Goal: Task Accomplishment & Management: Use online tool/utility

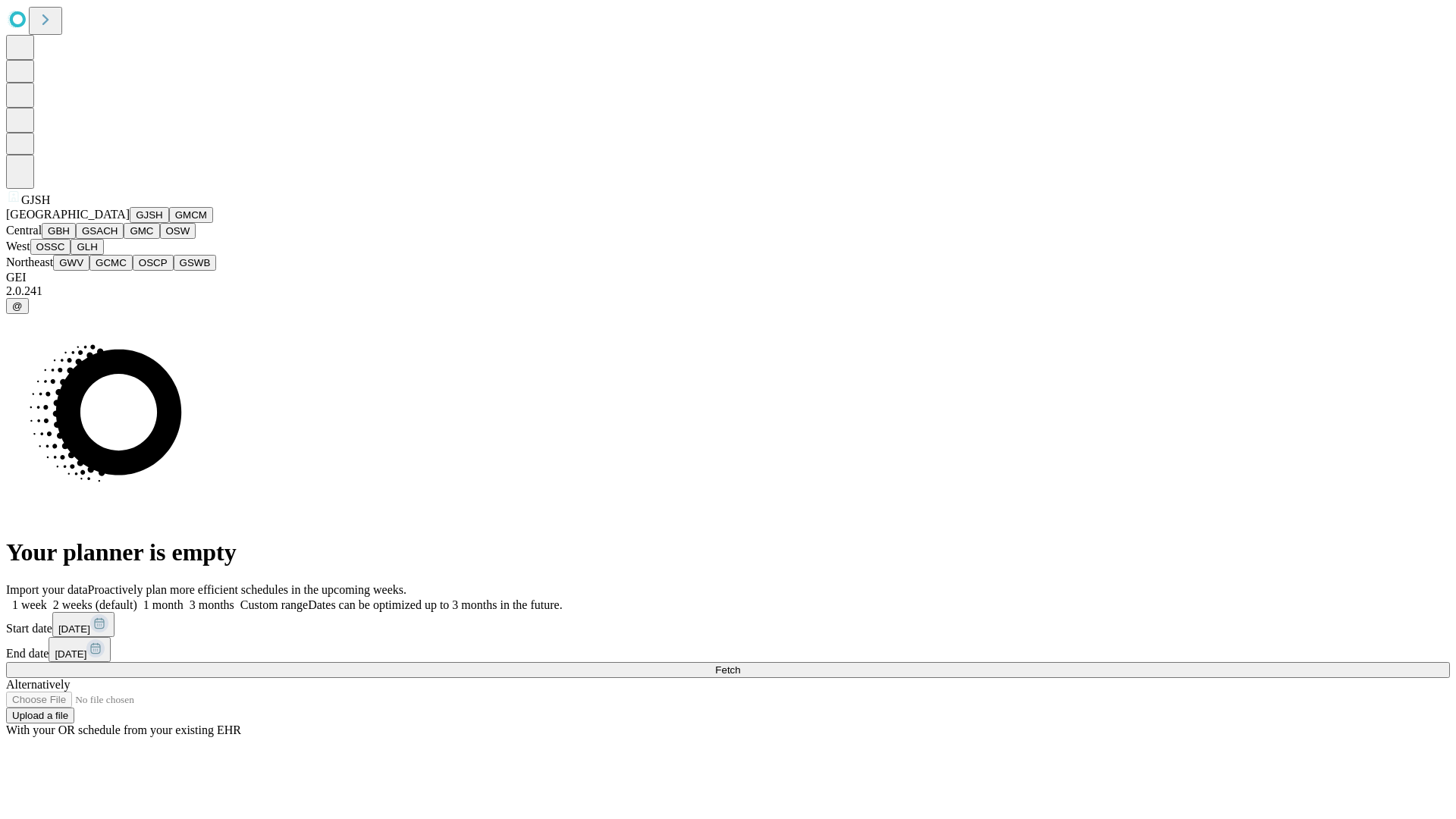
click at [130, 222] on button "GJSH" at bounding box center [150, 215] width 40 height 16
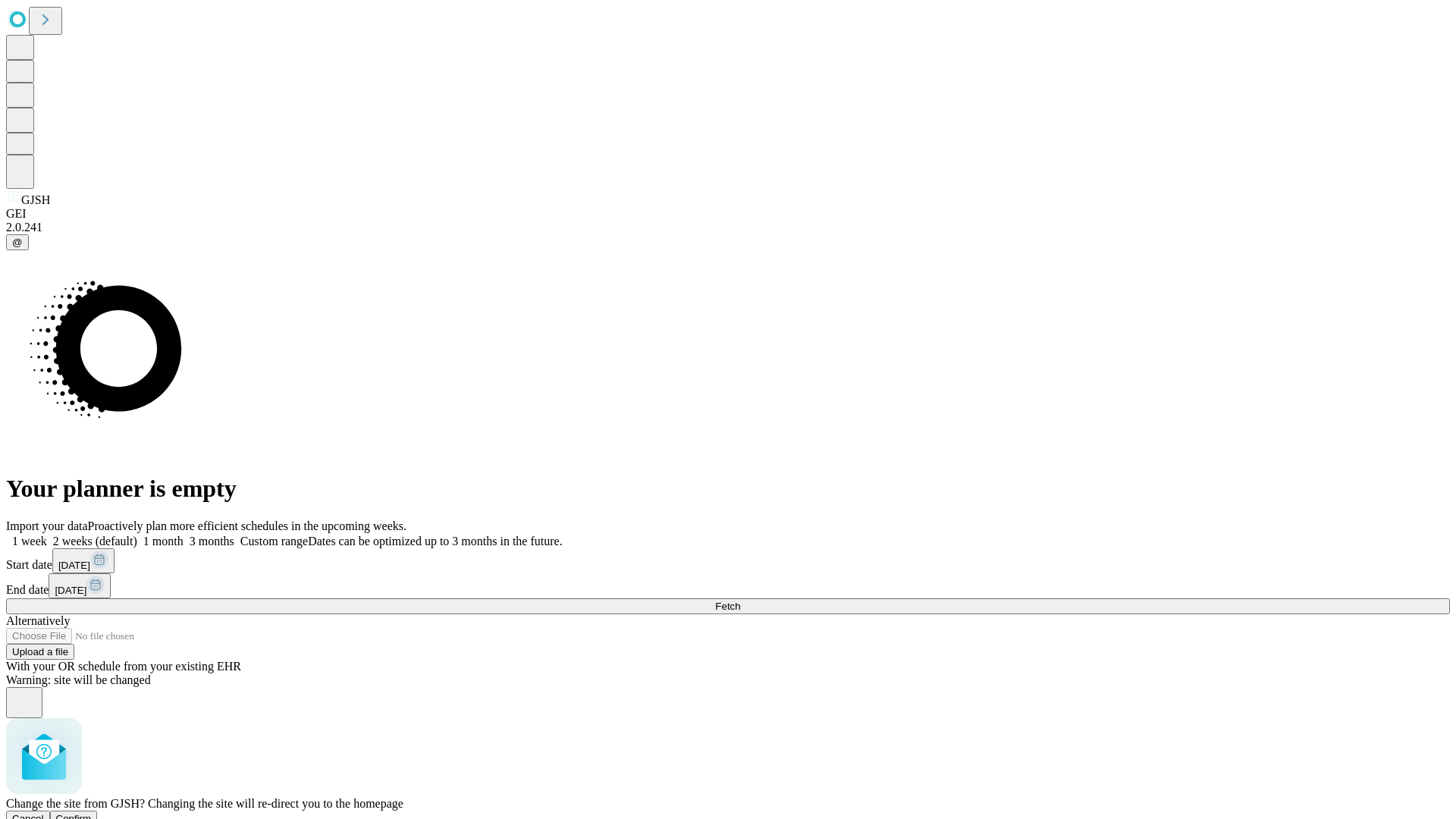
click at [91, 812] on span "Confirm" at bounding box center [74, 818] width 36 height 11
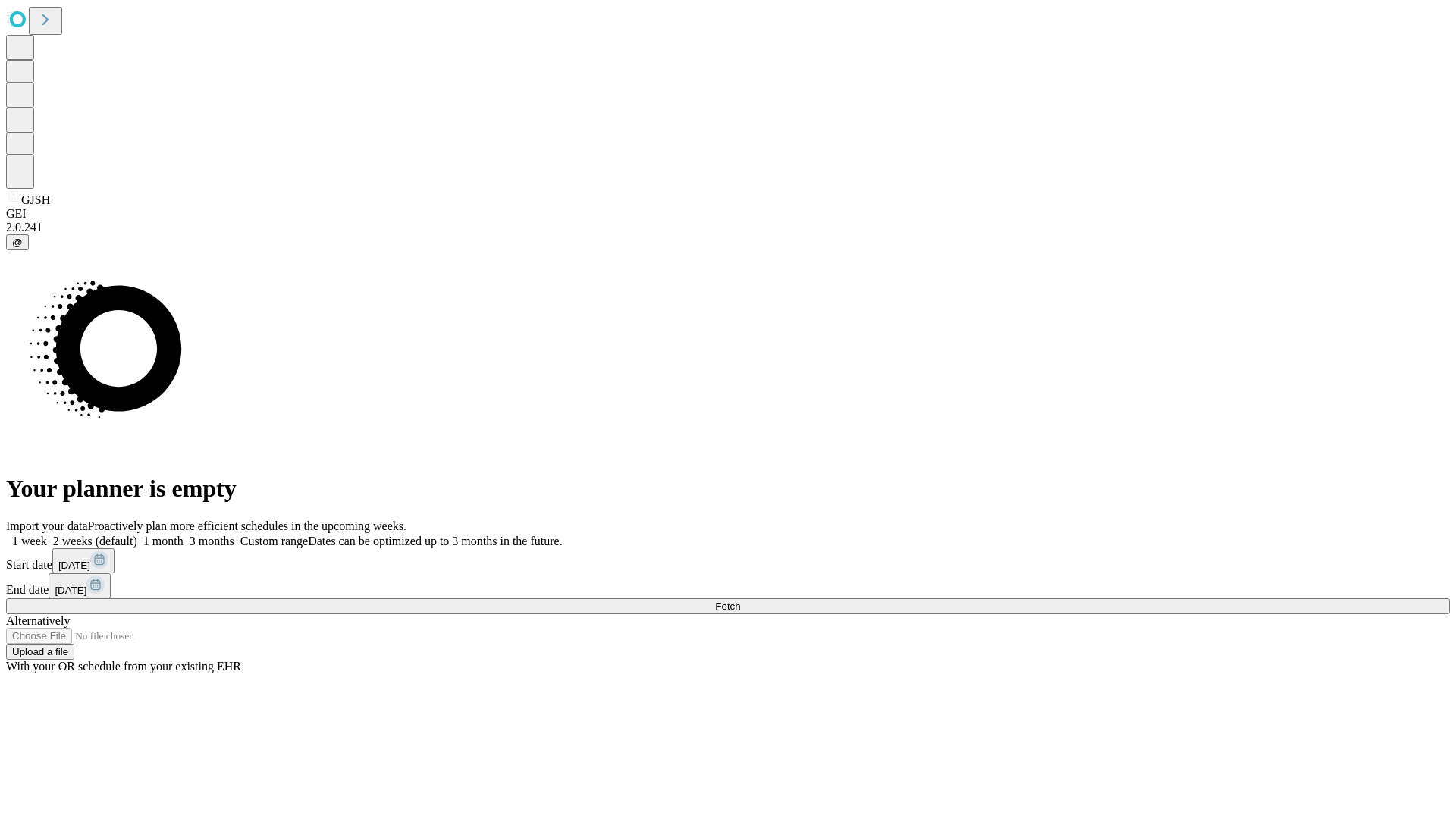
click at [47, 534] on label "1 week" at bounding box center [25, 541] width 41 height 13
click at [740, 600] on span "Fetch" at bounding box center [727, 606] width 25 height 11
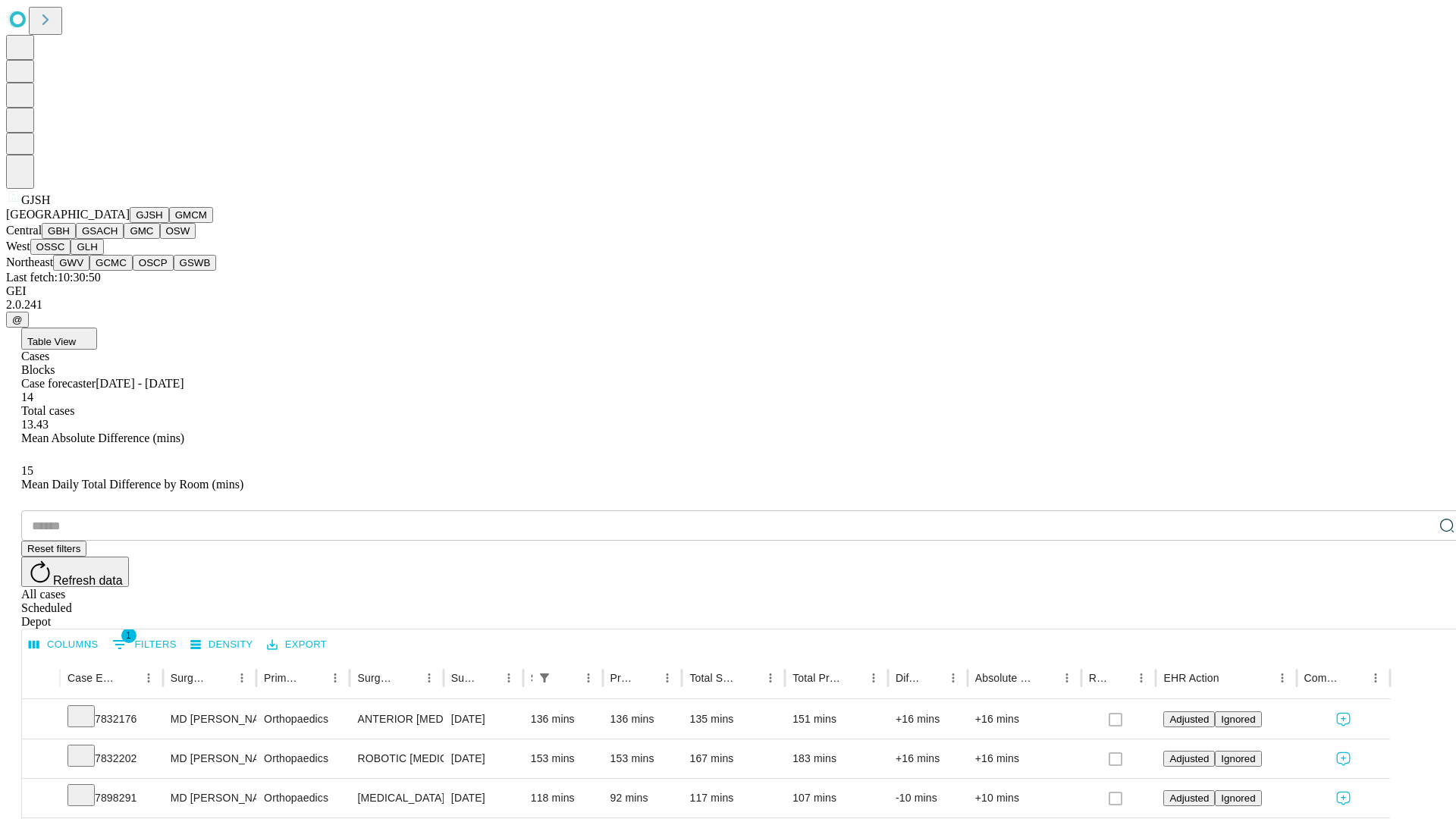
click at [169, 222] on button "GMCM" at bounding box center [190, 215] width 44 height 16
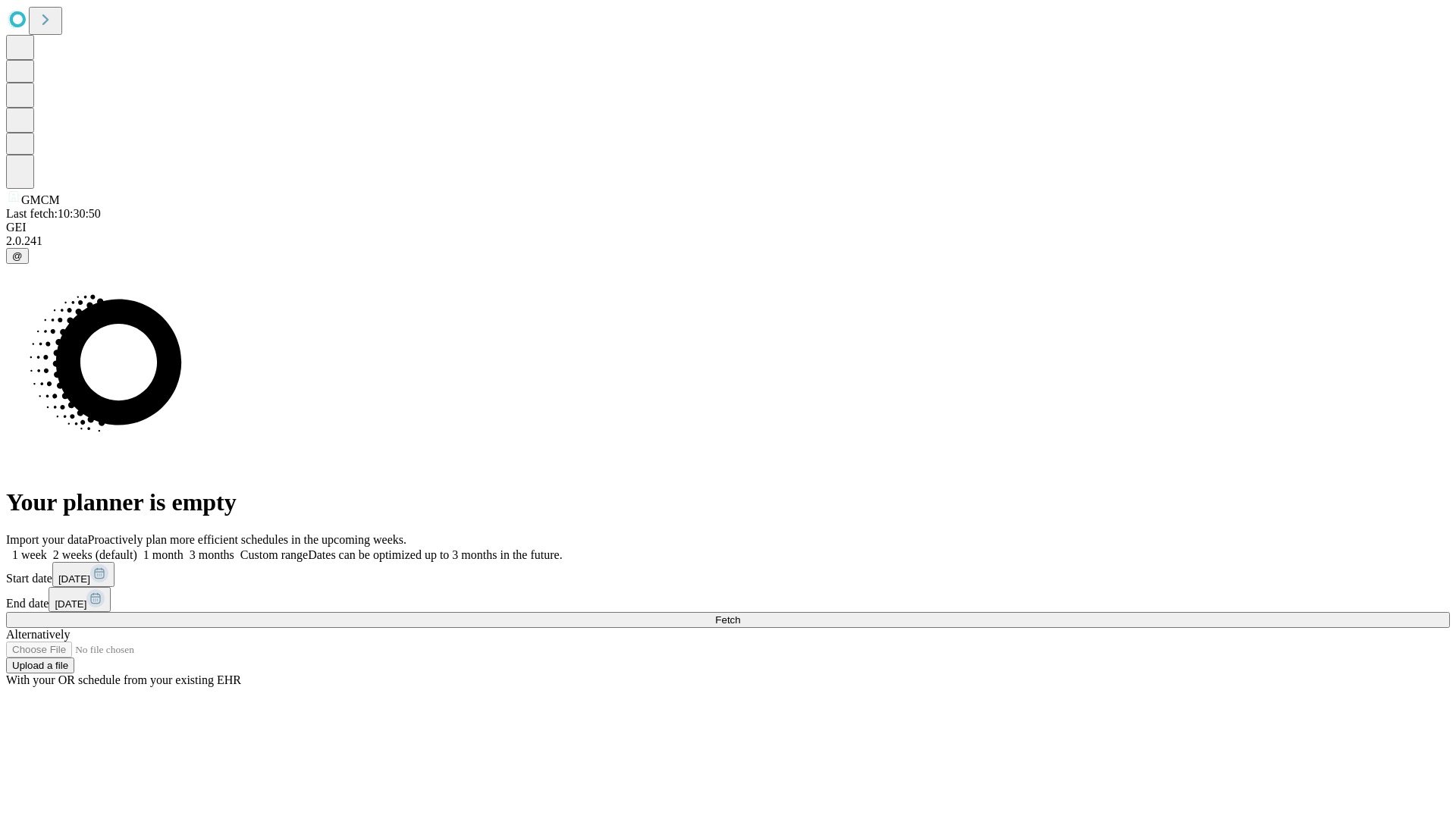
click at [47, 548] on label "1 week" at bounding box center [25, 554] width 41 height 13
click at [740, 614] on span "Fetch" at bounding box center [727, 619] width 25 height 11
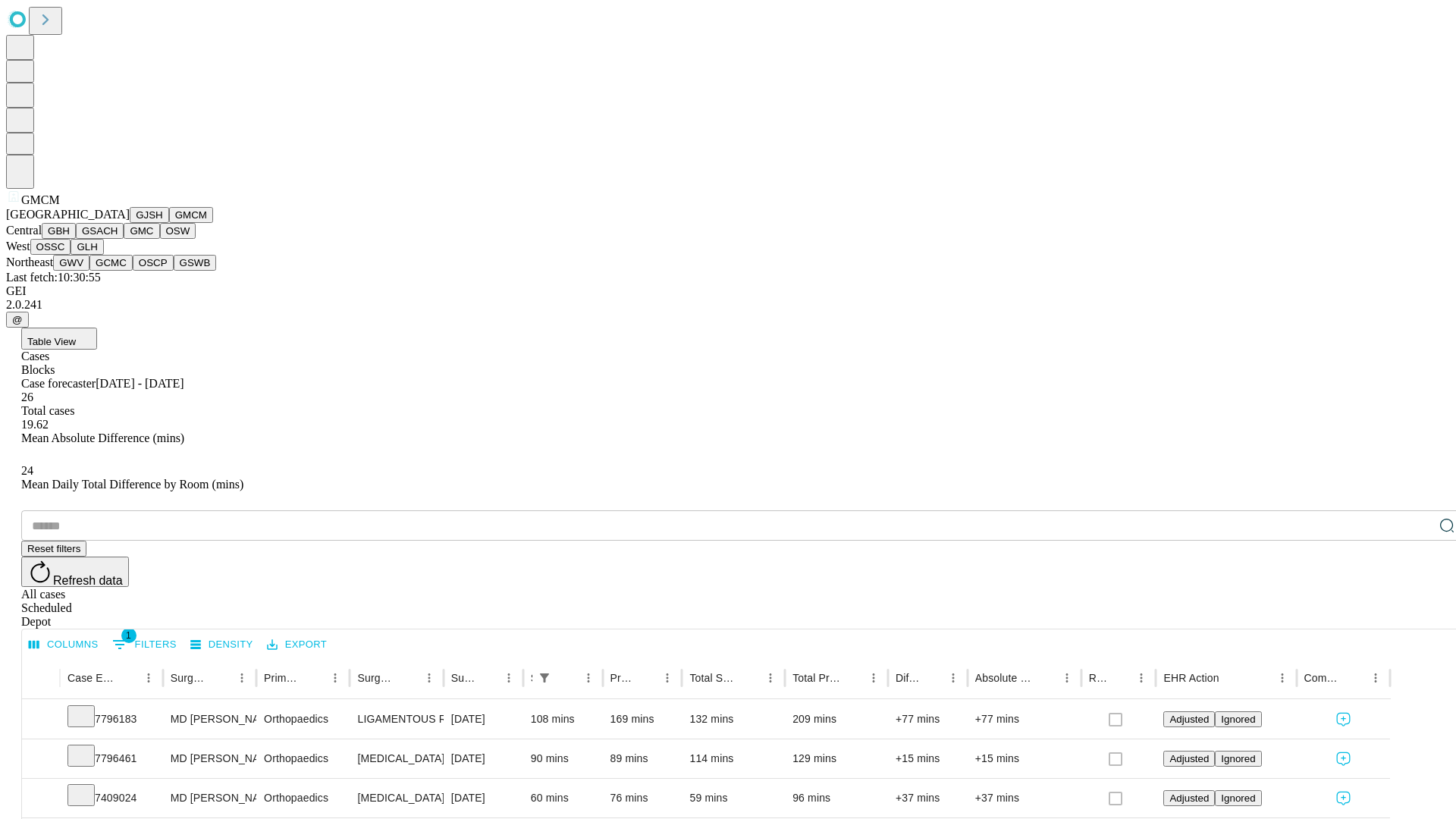
click at [75, 238] on button "GBH" at bounding box center [58, 230] width 34 height 16
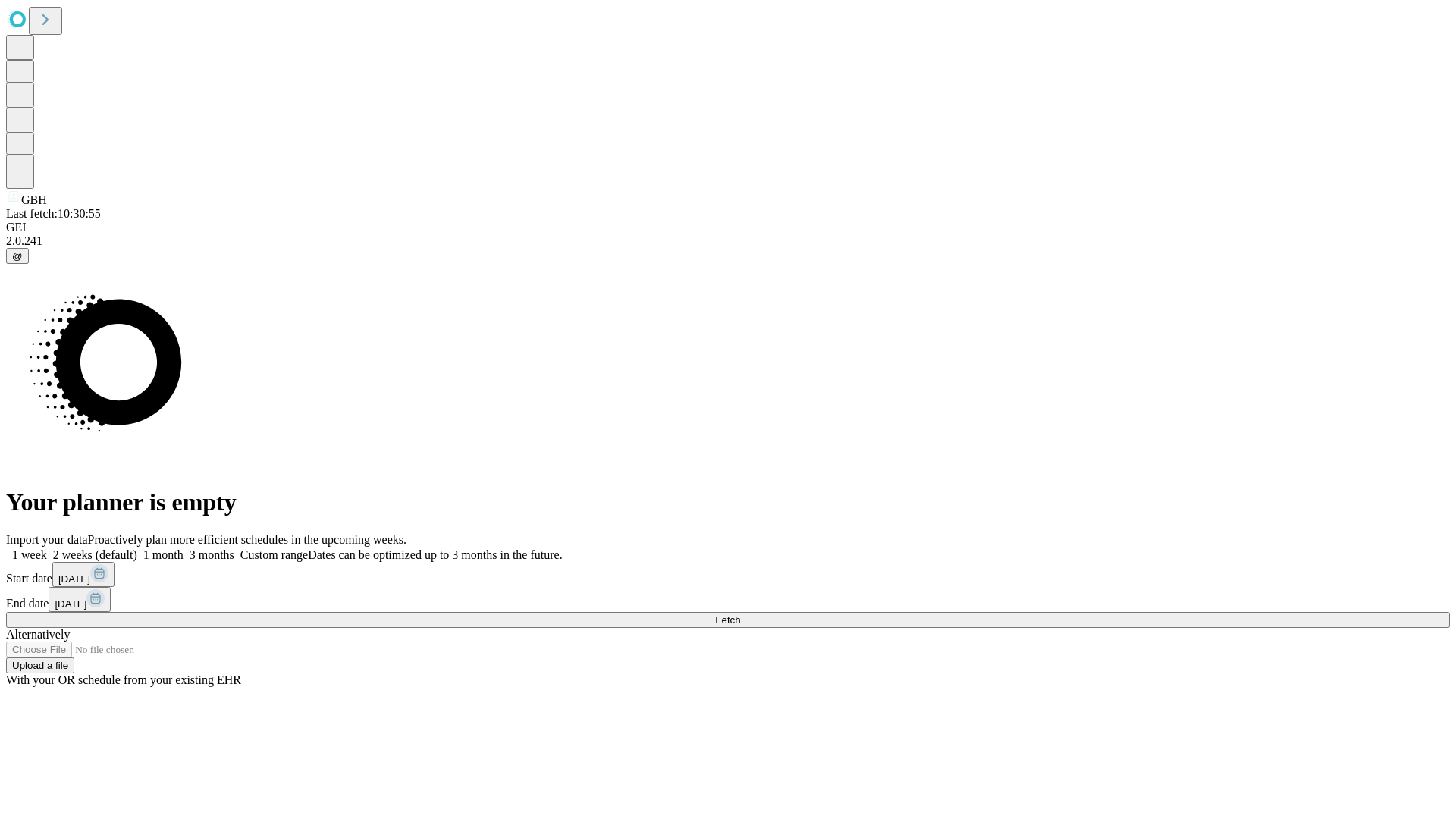
click at [47, 548] on label "1 week" at bounding box center [25, 554] width 41 height 13
click at [740, 614] on span "Fetch" at bounding box center [727, 619] width 25 height 11
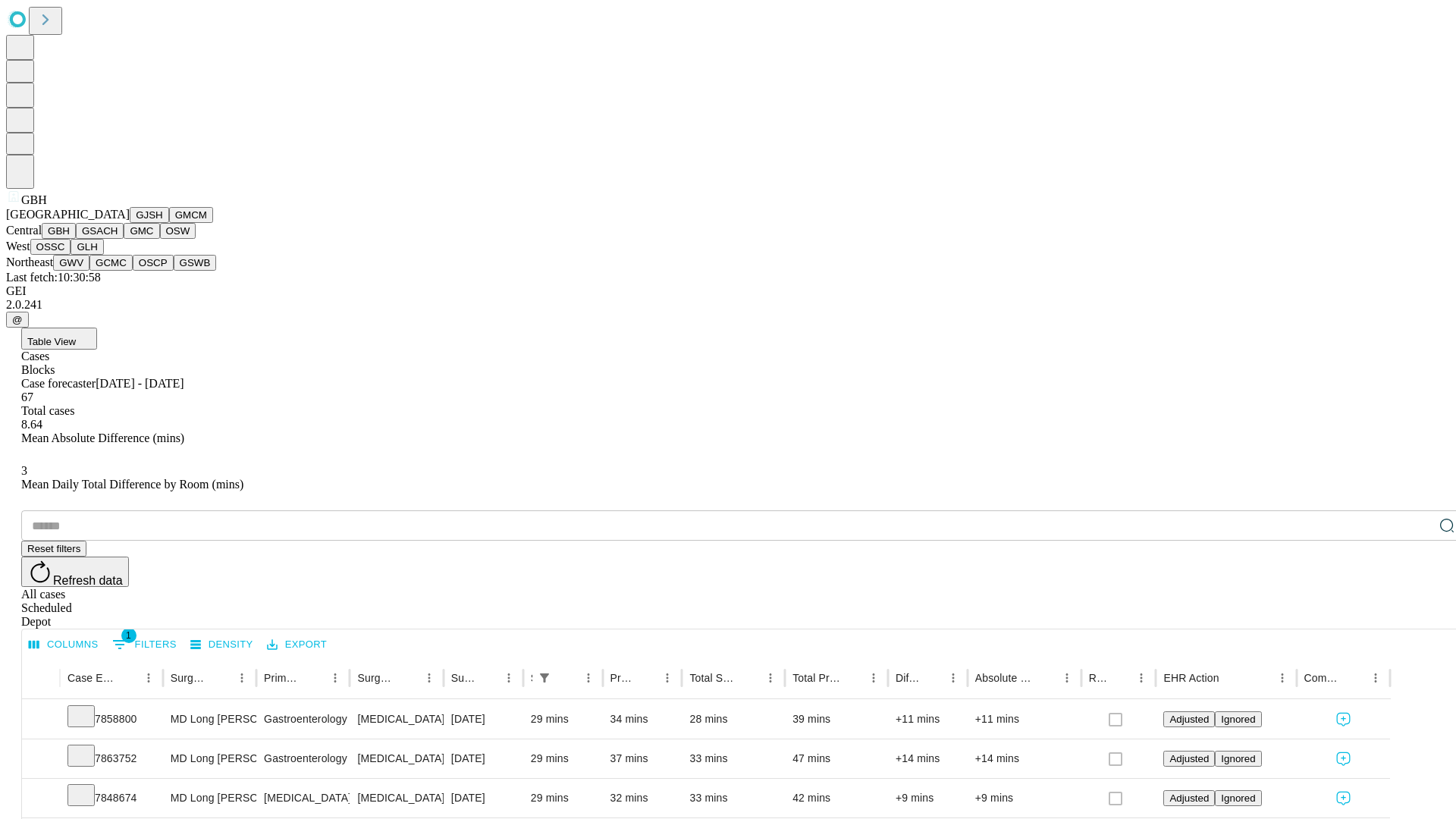
click at [118, 238] on button "GSACH" at bounding box center [99, 230] width 48 height 16
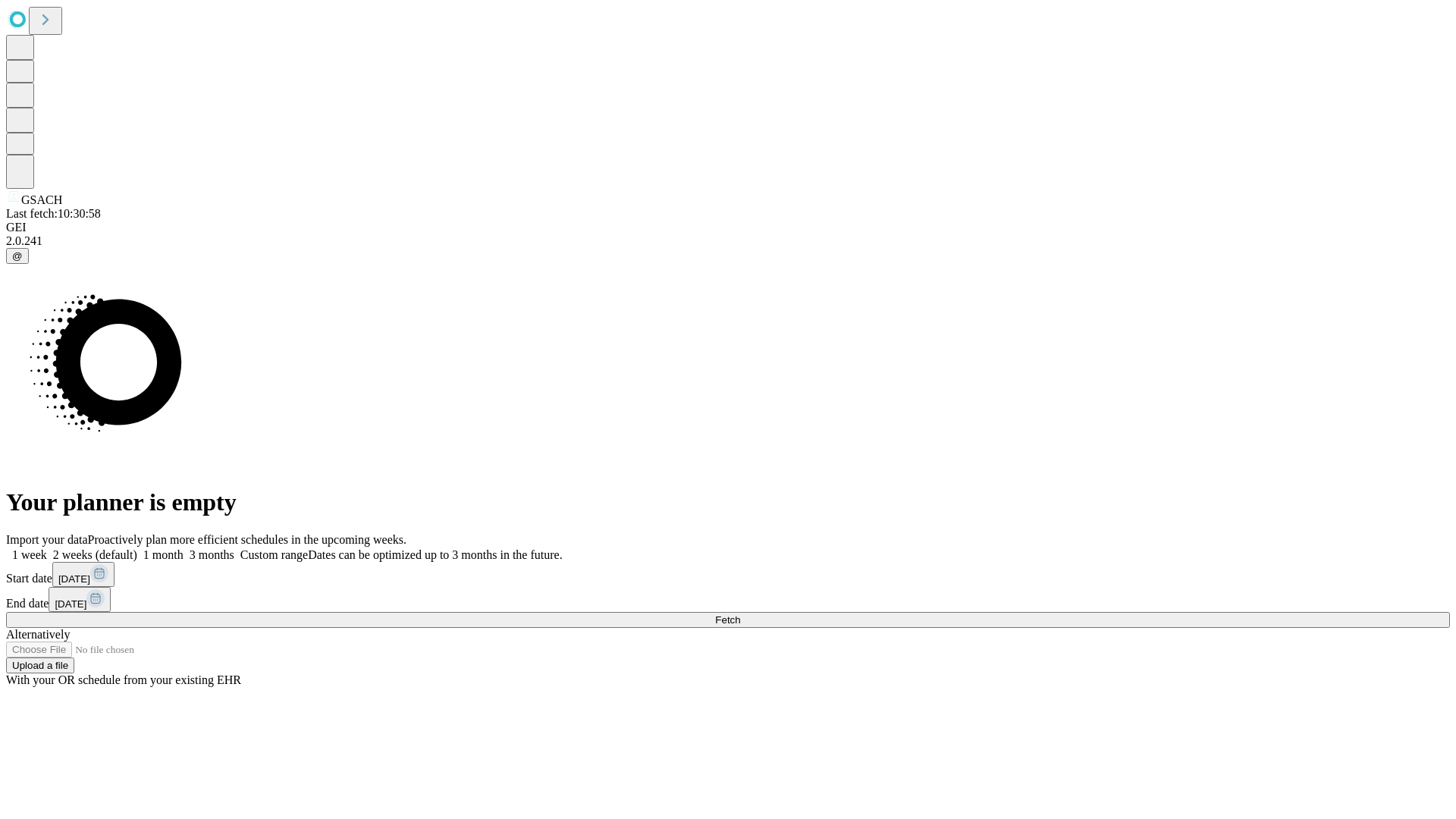
click at [47, 548] on label "1 week" at bounding box center [25, 554] width 41 height 13
click at [740, 614] on span "Fetch" at bounding box center [727, 619] width 25 height 11
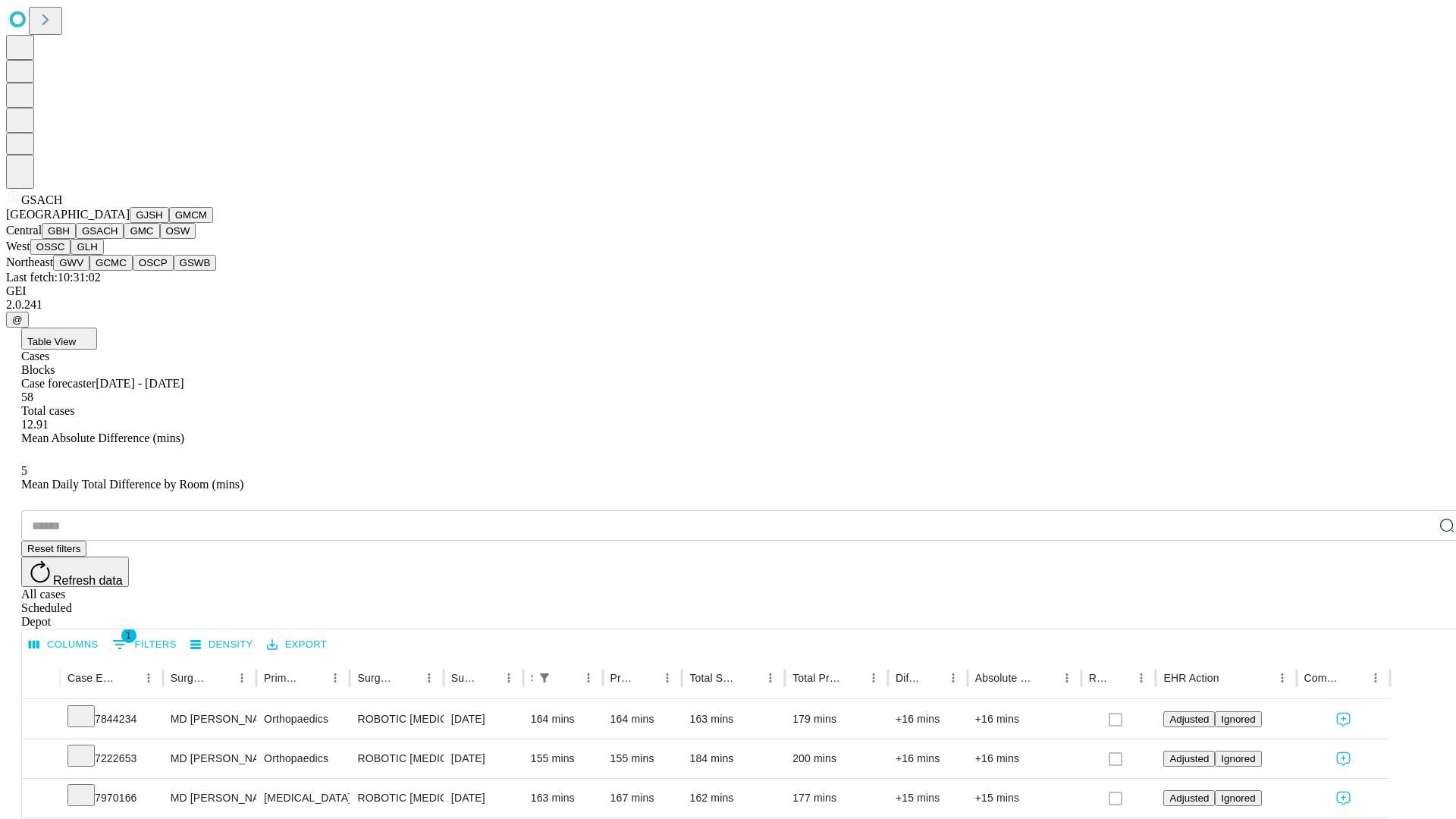
click at [124, 238] on button "GMC" at bounding box center [141, 230] width 36 height 16
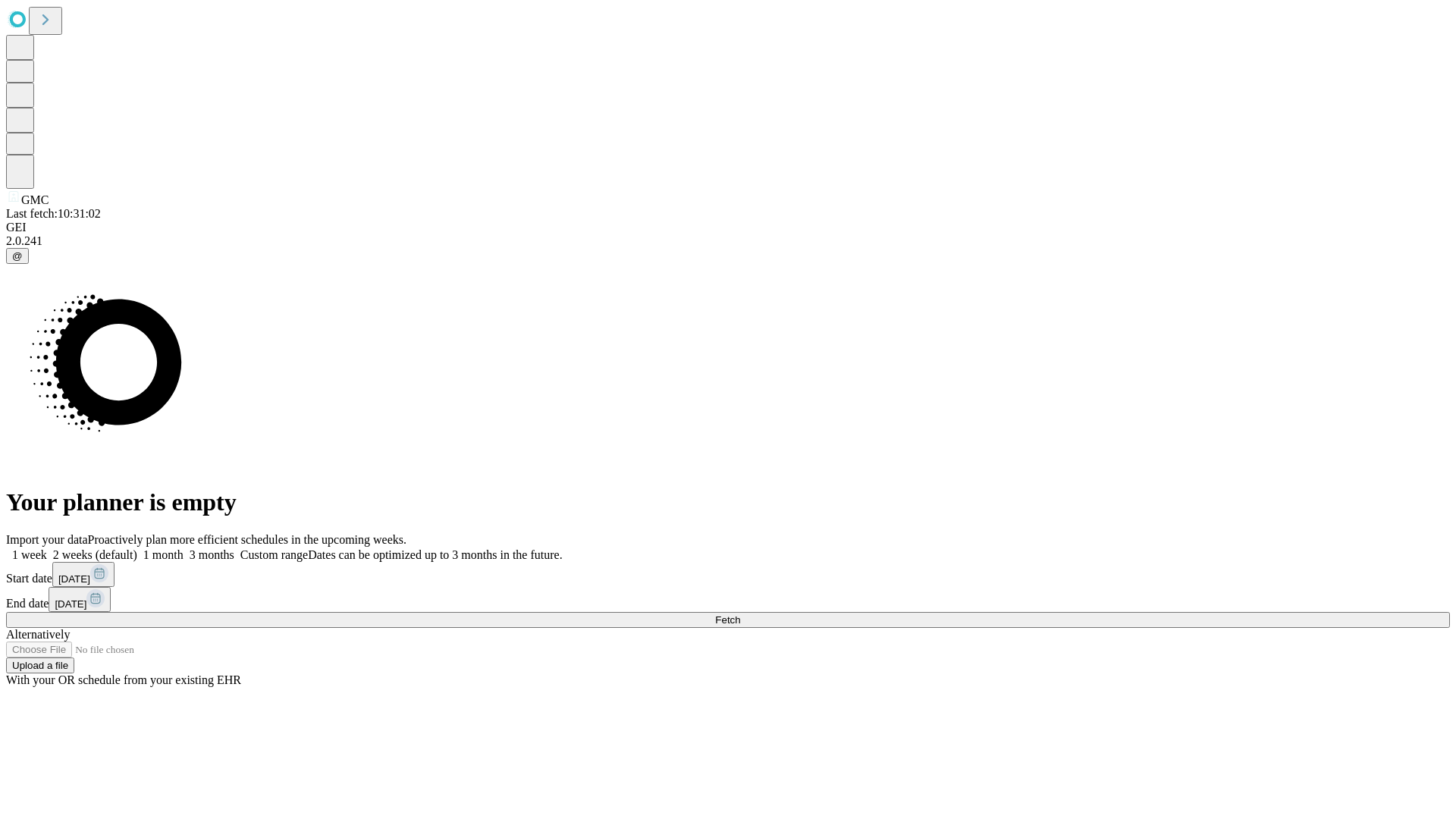
click at [47, 548] on label "1 week" at bounding box center [25, 554] width 41 height 13
click at [740, 614] on span "Fetch" at bounding box center [727, 619] width 25 height 11
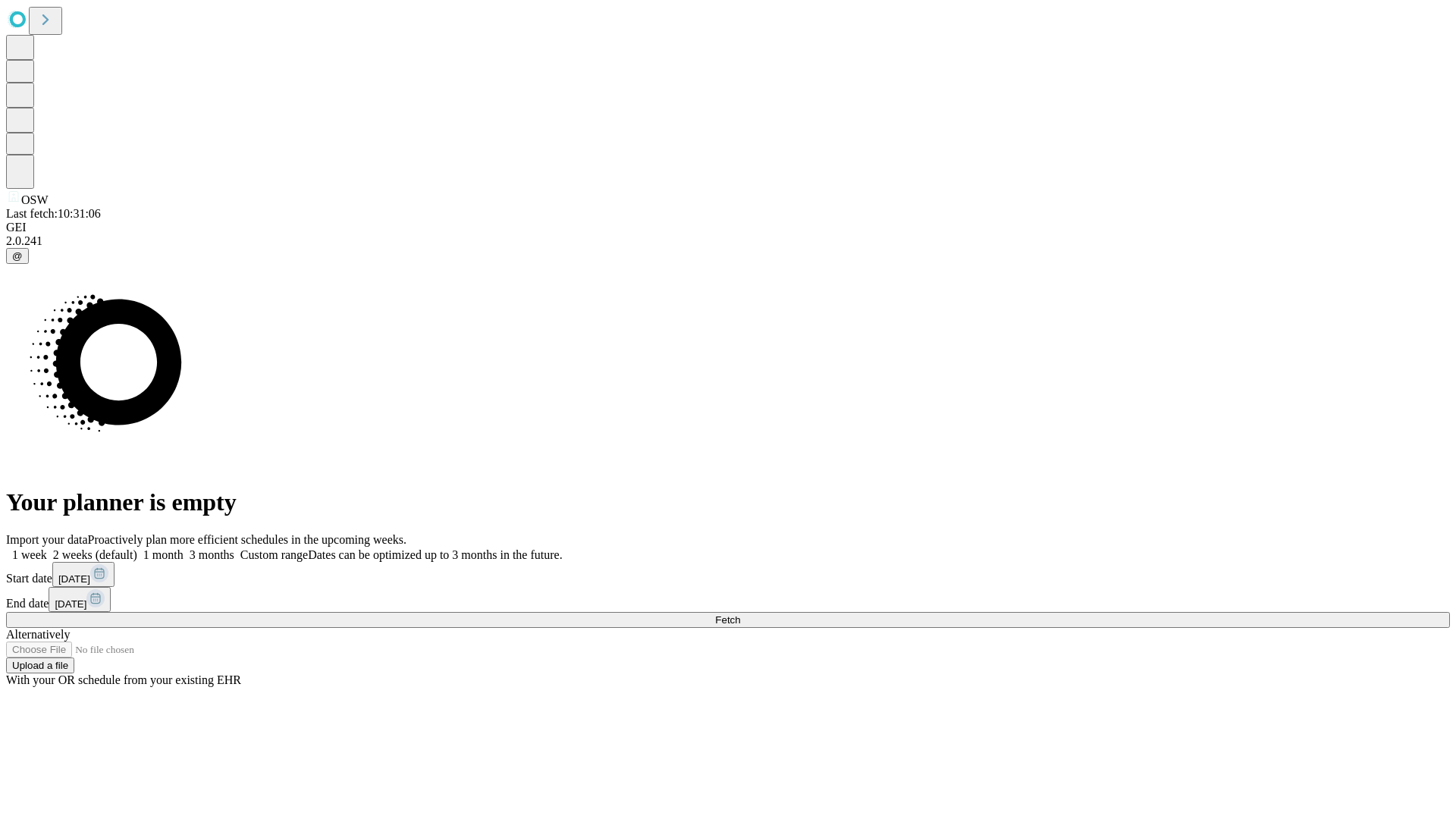
click at [740, 614] on span "Fetch" at bounding box center [727, 619] width 25 height 11
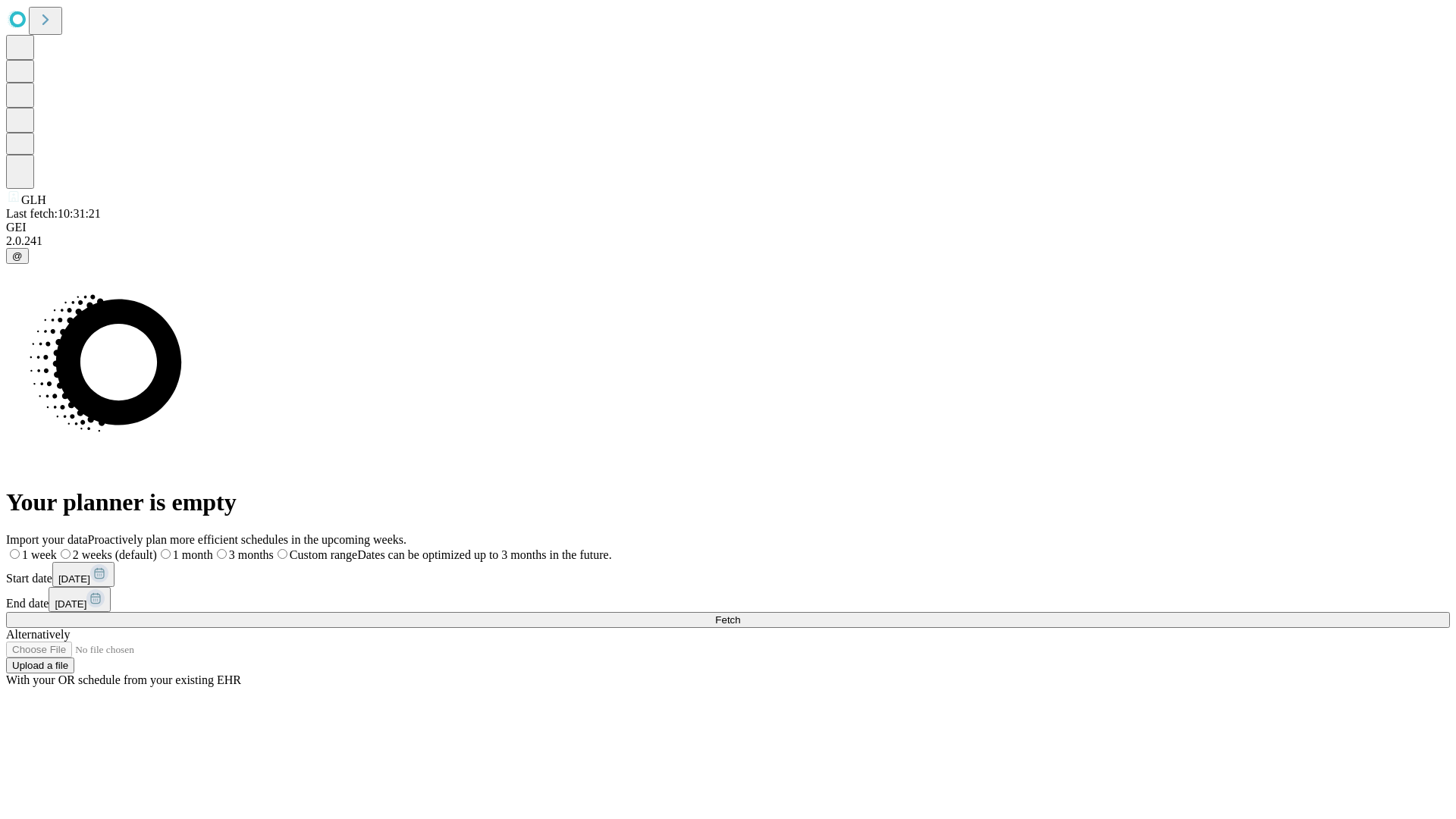
click at [57, 548] on label "1 week" at bounding box center [31, 554] width 51 height 13
click at [740, 614] on span "Fetch" at bounding box center [727, 619] width 25 height 11
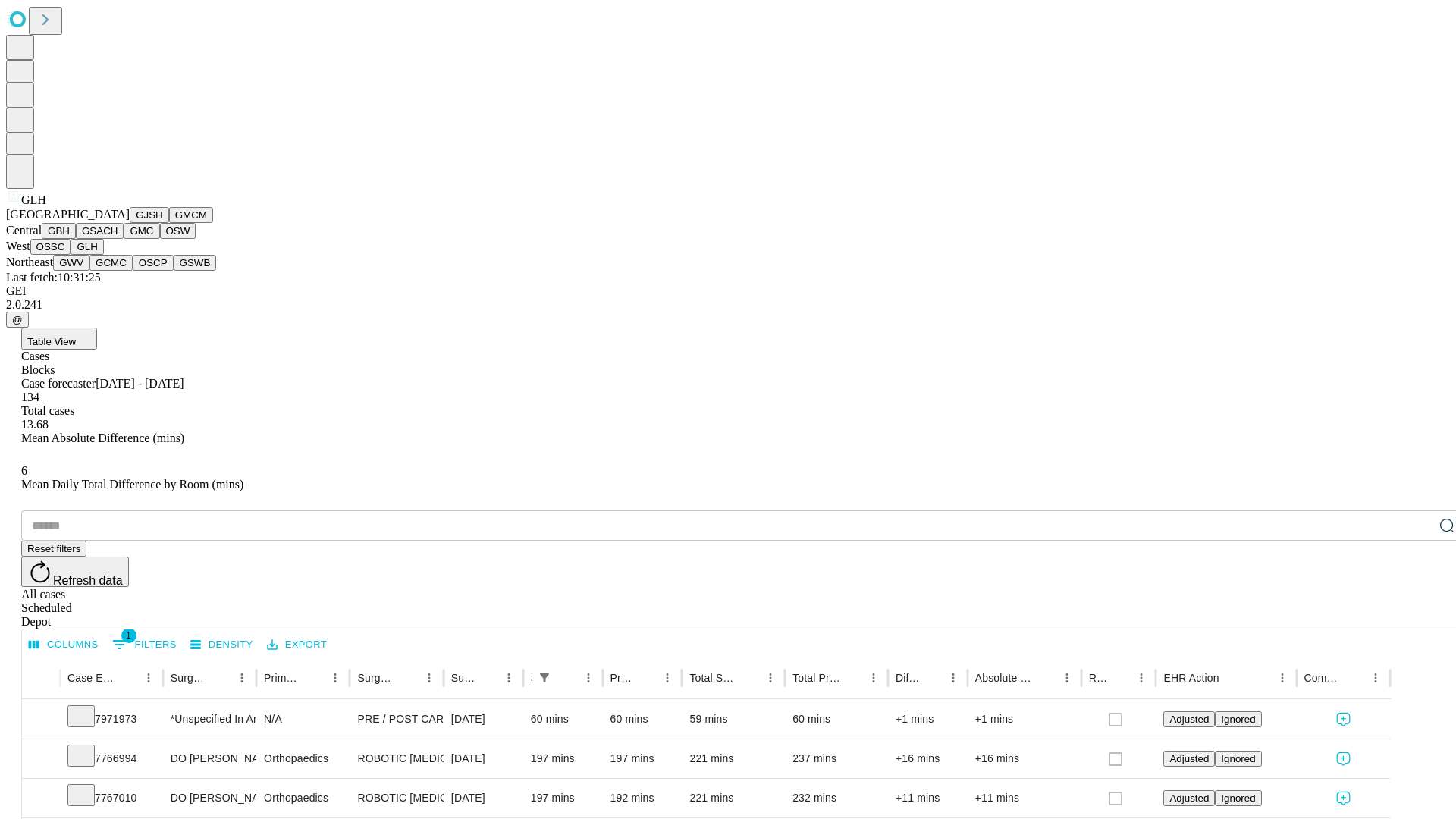
click at [90, 270] on button "GWV" at bounding box center [71, 262] width 37 height 16
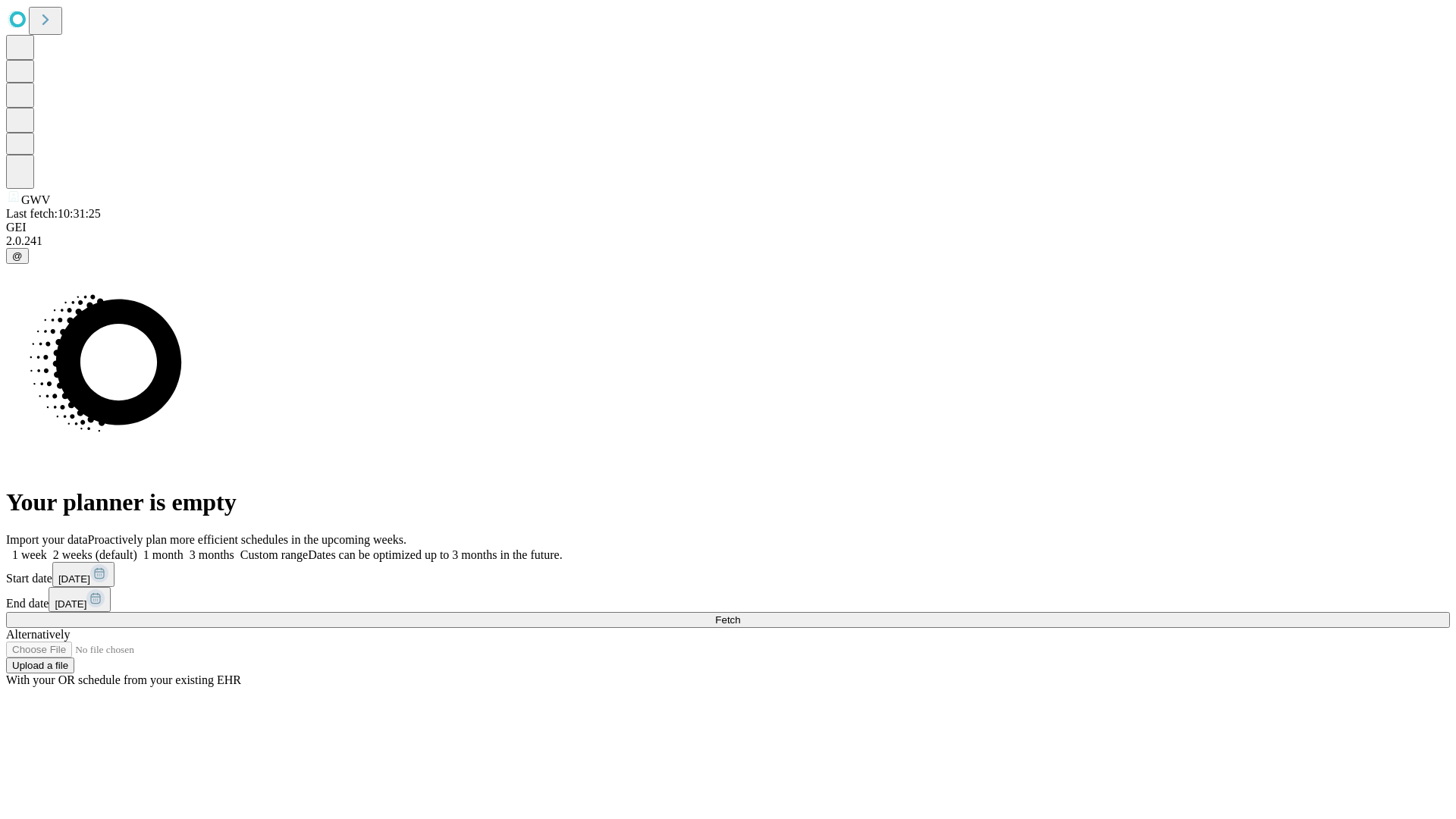
click at [740, 614] on span "Fetch" at bounding box center [727, 619] width 25 height 11
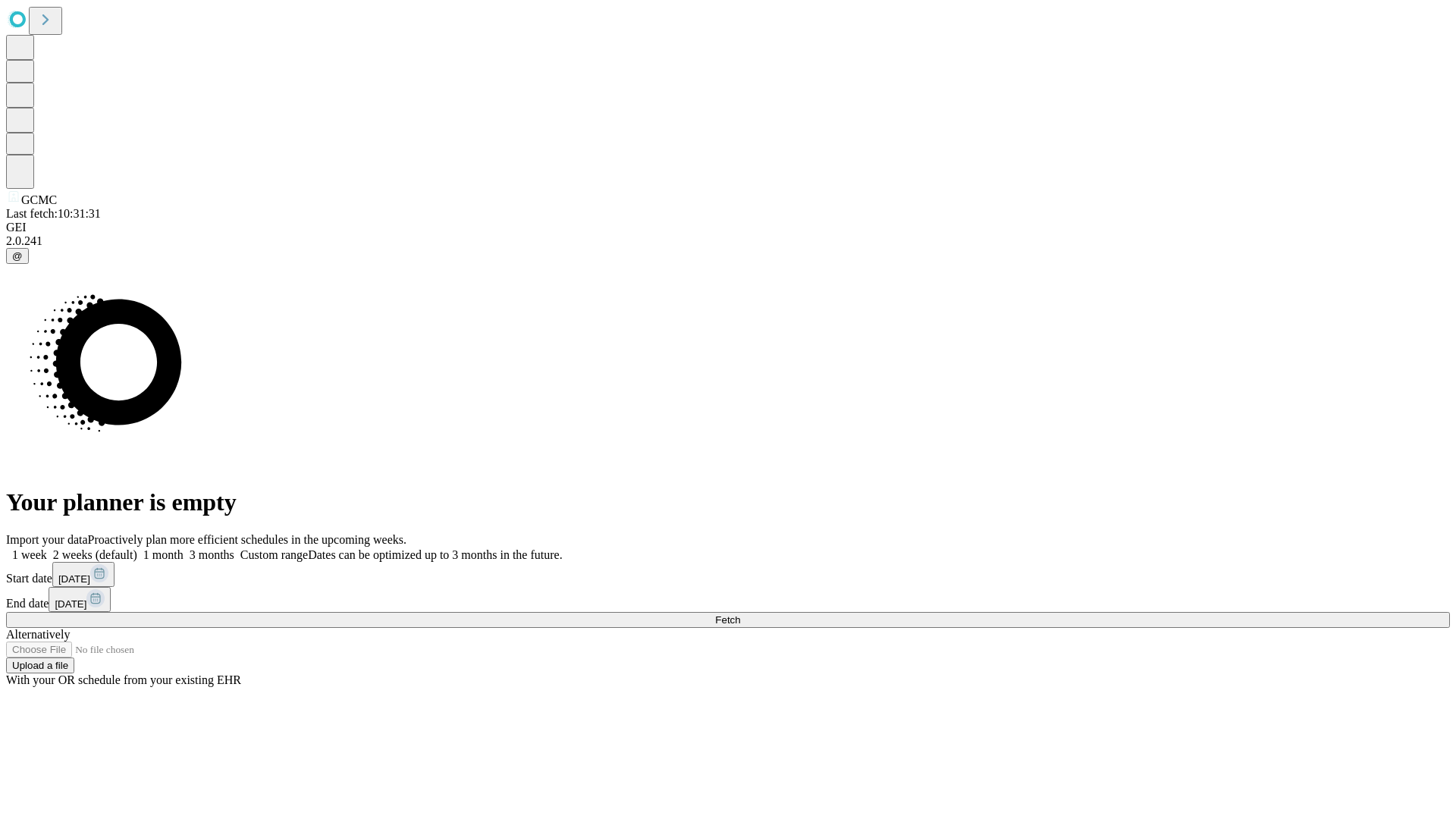
click at [47, 548] on label "1 week" at bounding box center [25, 554] width 41 height 13
click at [740, 614] on span "Fetch" at bounding box center [727, 619] width 25 height 11
